Goal: Information Seeking & Learning: Learn about a topic

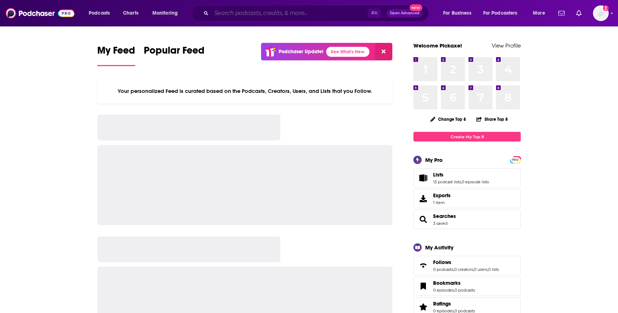
click at [304, 15] on input "Search podcasts, credits, & more..." at bounding box center [289, 13] width 156 height 11
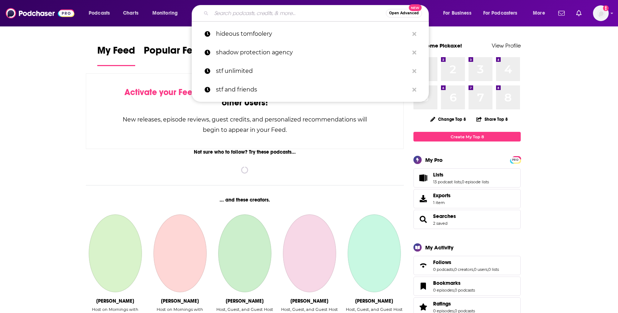
paste input "Dice Will Roll"
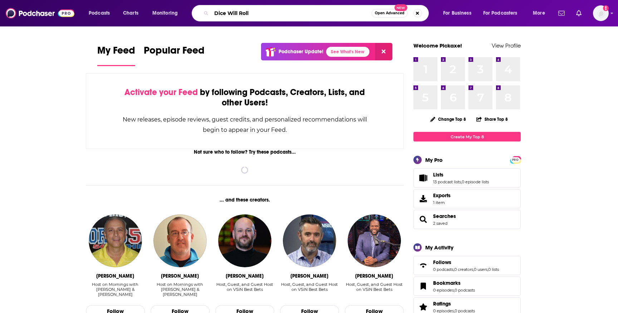
type input "Dice Will Roll"
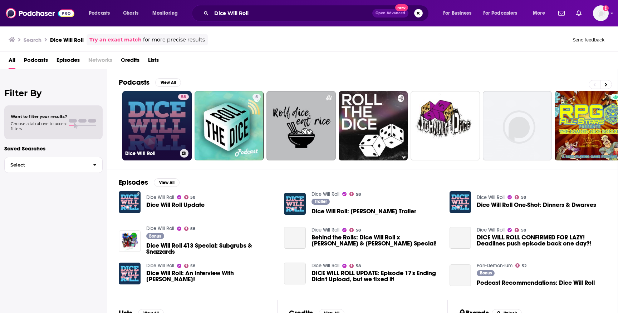
click at [154, 140] on link "58 Dice Will Roll" at bounding box center [156, 125] width 69 height 69
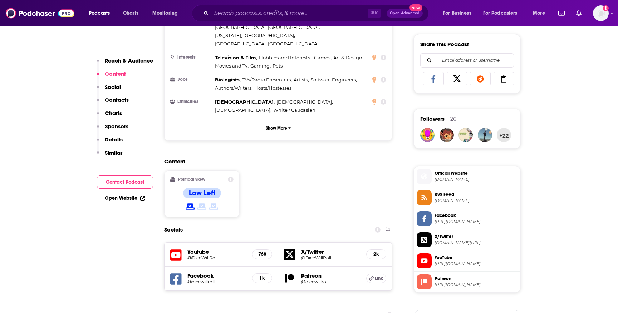
scroll to position [447, 0]
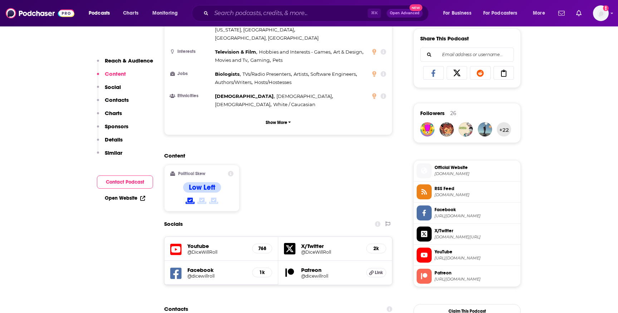
click at [203, 198] on icon at bounding box center [201, 201] width 9 height 6
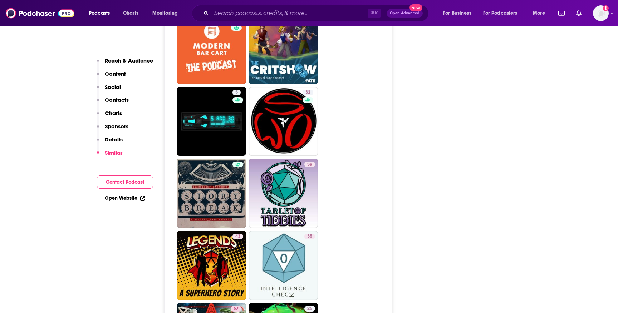
scroll to position [2244, 0]
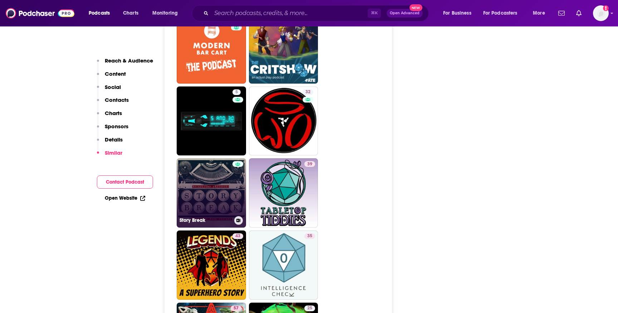
click at [214, 174] on link "Story Break" at bounding box center [211, 192] width 69 height 69
type input "[URL][DOMAIN_NAME]"
